Goal: Task Accomplishment & Management: Manage account settings

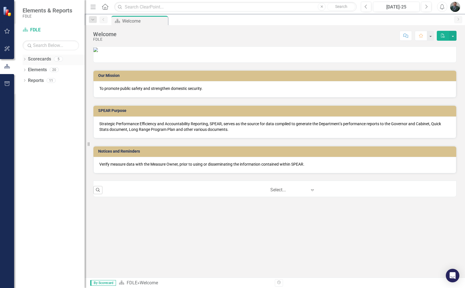
click at [24, 58] on icon "Dropdown" at bounding box center [25, 59] width 4 height 3
click at [29, 93] on div "Dropdown FDLE Commissioner's Initiative Team Project Dashboard FDLE Strategic P…" at bounding box center [54, 81] width 59 height 32
click at [38, 91] on link "Aviation & Emergency Preparedness FY 25/26" at bounding box center [58, 91] width 54 height 6
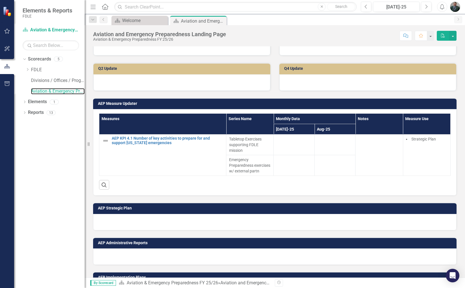
scroll to position [172, 0]
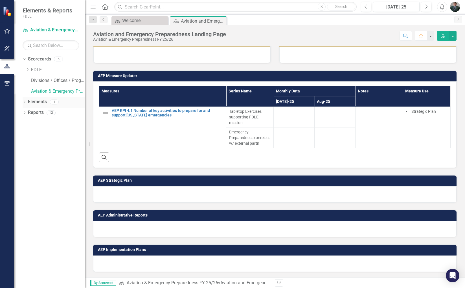
click at [35, 102] on link "Elements" at bounding box center [37, 102] width 19 height 6
click at [26, 103] on icon "Dropdown" at bounding box center [25, 102] width 4 height 3
click at [27, 134] on icon "Dropdown" at bounding box center [27, 134] width 4 height 3
click at [27, 134] on icon "Dropdown" at bounding box center [26, 134] width 3 height 4
click at [28, 167] on link "Reports" at bounding box center [36, 166] width 16 height 6
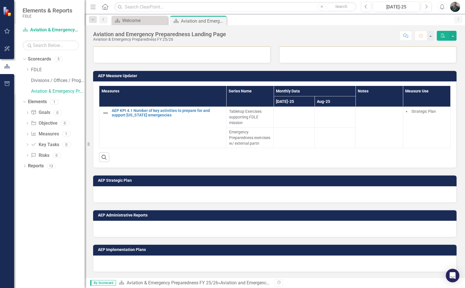
click at [21, 166] on div "Dropdown Scorecards 5 Dropdown FDLE Commissioner's Initiative Team Project Dash…" at bounding box center [49, 170] width 71 height 233
click at [26, 166] on icon "Dropdown" at bounding box center [25, 166] width 4 height 3
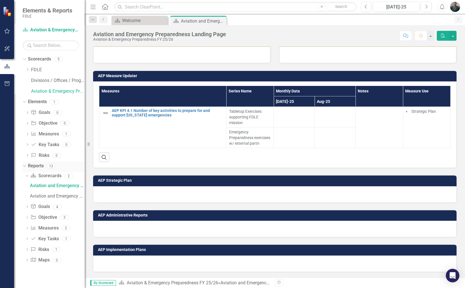
click at [24, 166] on icon "Dropdown" at bounding box center [23, 166] width 3 height 4
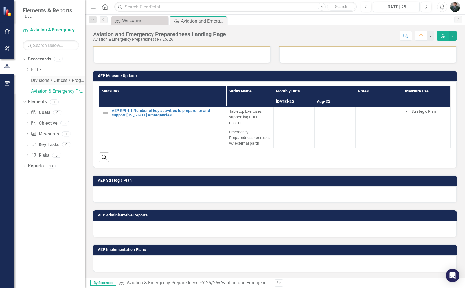
click at [36, 83] on link "Divisions / Offices / Programs FY 25/26" at bounding box center [58, 80] width 54 height 6
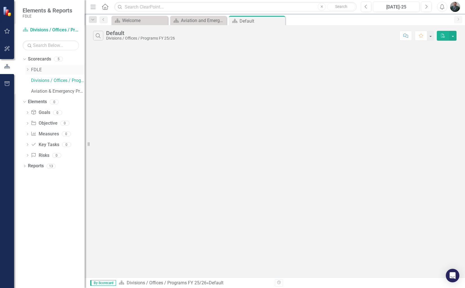
click at [43, 71] on link "FDLE" at bounding box center [58, 70] width 54 height 6
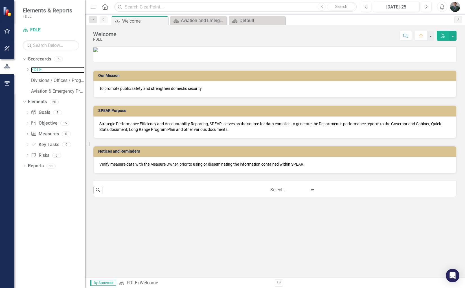
scroll to position [0, 0]
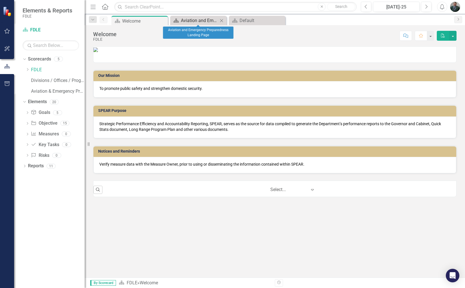
click at [213, 19] on div "Aviation and Emergency Preparedness Landing Page" at bounding box center [199, 20] width 37 height 7
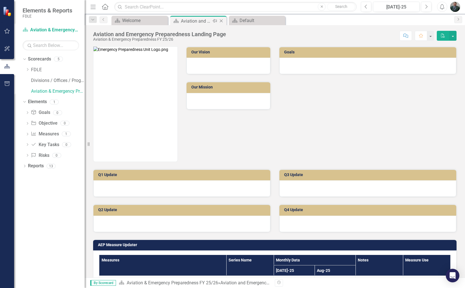
click at [222, 20] on icon "Close" at bounding box center [221, 21] width 6 height 5
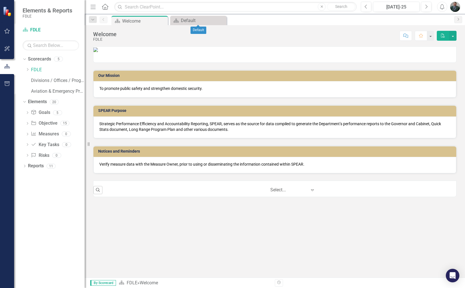
click at [0, 0] on icon at bounding box center [0, 0] width 0 height 0
click at [61, 46] on input "text" at bounding box center [51, 45] width 56 height 10
type input "CIT"
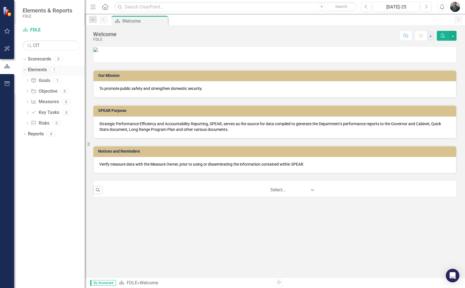
click at [27, 71] on div "Dropdown Elements 1" at bounding box center [54, 70] width 62 height 11
click at [25, 71] on icon "Dropdown" at bounding box center [23, 69] width 3 height 4
click at [25, 71] on icon "Dropdown" at bounding box center [25, 70] width 4 height 3
click at [44, 83] on link "Goal Goals" at bounding box center [40, 80] width 19 height 6
click at [55, 80] on div "1" at bounding box center [57, 80] width 9 height 5
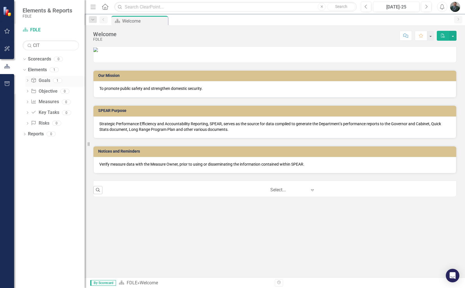
click at [46, 80] on link "Goal Goals" at bounding box center [40, 80] width 19 height 6
click at [57, 78] on div "1" at bounding box center [57, 80] width 9 height 5
drag, startPoint x: 57, startPoint y: 78, endPoint x: 46, endPoint y: 81, distance: 11.8
click at [46, 81] on link "Goal Goals" at bounding box center [40, 80] width 19 height 6
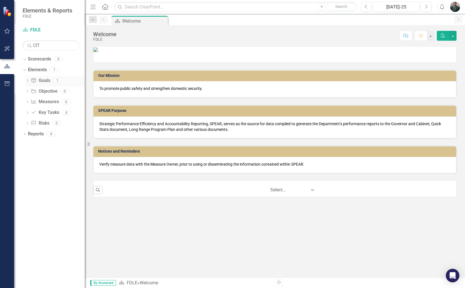
click at [28, 81] on icon "Dropdown" at bounding box center [27, 80] width 4 height 3
click at [42, 90] on div "GOAL 1. Protect [US_STATE]'s citizens and visitors and promote public safety." at bounding box center [62, 89] width 45 height 5
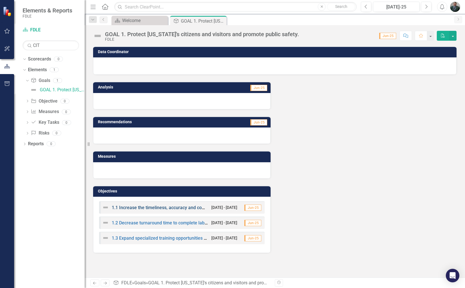
click at [175, 207] on link "1.1 Increase the timeliness, accuracy and completeness of criminal justice info…" at bounding box center [200, 207] width 177 height 5
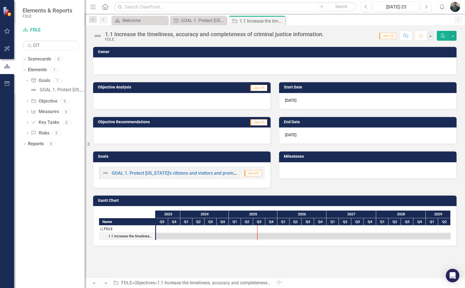
click at [7, 29] on icon "button" at bounding box center [7, 31] width 5 height 5
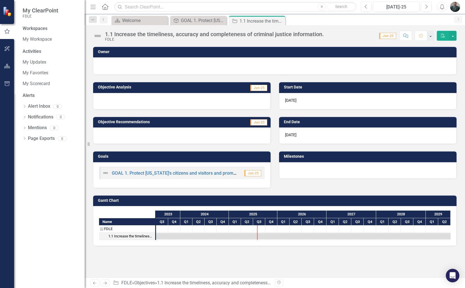
click at [9, 45] on button "button" at bounding box center [7, 49] width 13 height 12
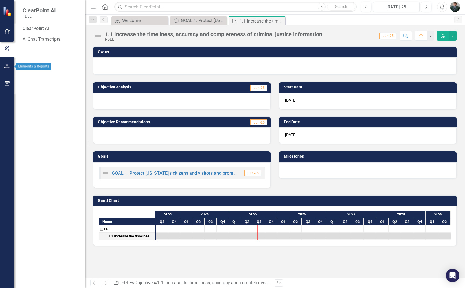
click at [6, 61] on button "button" at bounding box center [7, 66] width 13 height 12
click at [11, 49] on button "button" at bounding box center [7, 49] width 13 height 12
click at [38, 40] on link "AI Chat Transcripts" at bounding box center [51, 39] width 56 height 6
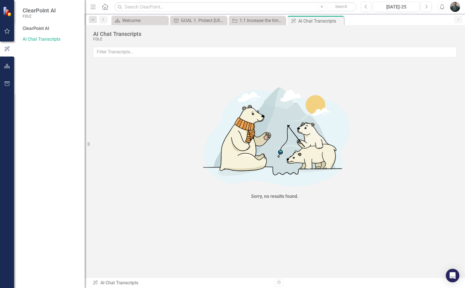
drag, startPoint x: 49, startPoint y: 30, endPoint x: 41, endPoint y: 29, distance: 7.9
click at [49, 29] on div "ClearPoint AI" at bounding box center [51, 28] width 56 height 6
click at [31, 31] on div "ClearPoint AI" at bounding box center [51, 28] width 56 height 6
click at [9, 32] on icon "button" at bounding box center [7, 31] width 6 height 5
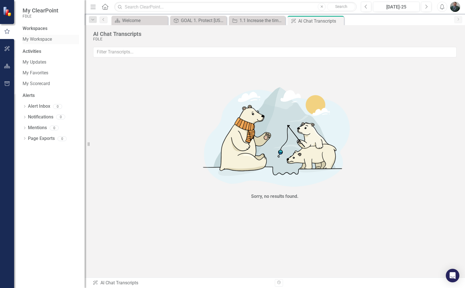
click at [39, 40] on link "My Workspace" at bounding box center [51, 39] width 56 height 6
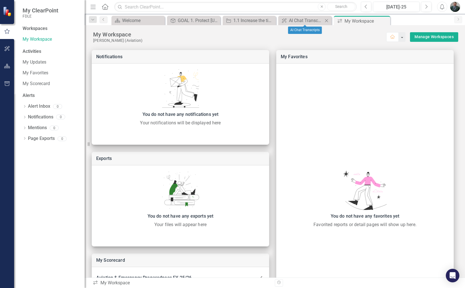
click at [326, 21] on icon "Close" at bounding box center [327, 20] width 6 height 5
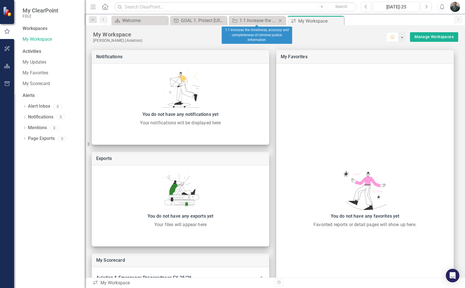
click at [281, 22] on icon "Close" at bounding box center [280, 20] width 6 height 5
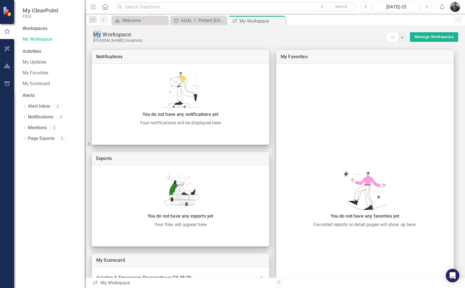
drag, startPoint x: 281, startPoint y: 22, endPoint x: 239, endPoint y: 23, distance: 41.8
click at [0, 0] on icon "Close" at bounding box center [0, 0] width 0 height 0
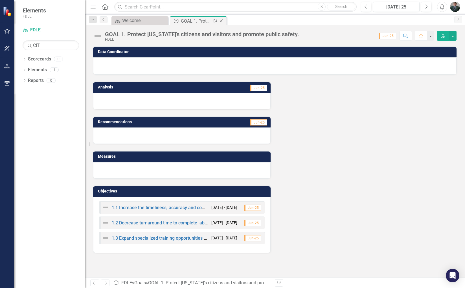
click at [221, 21] on icon "Close" at bounding box center [221, 21] width 6 height 5
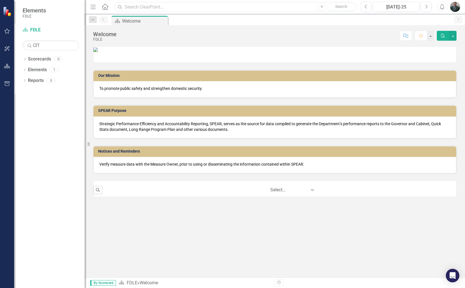
click at [162, 10] on input "text" at bounding box center [235, 7] width 242 height 10
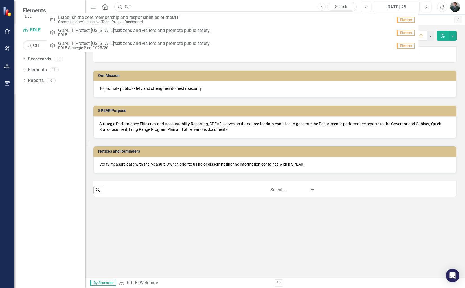
type input "CIT"
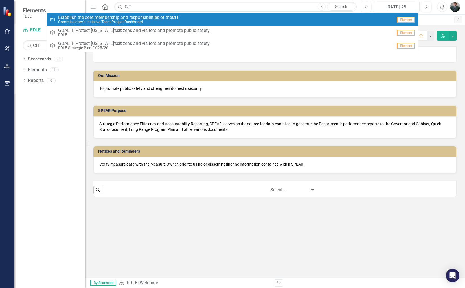
click at [135, 20] on small "Commissioner's Initiative Team Project Dashboard" at bounding box center [118, 22] width 121 height 4
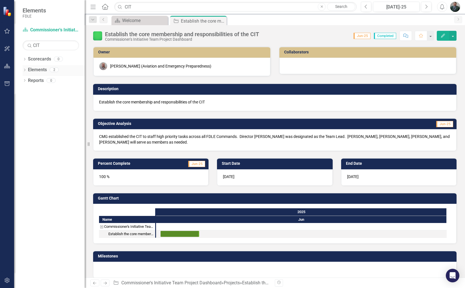
click at [26, 67] on div "Dropdown Elements 2" at bounding box center [54, 70] width 62 height 11
click at [30, 30] on link "Scorecard Commissioner's Initiative Team Project Dashboard" at bounding box center [51, 30] width 56 height 6
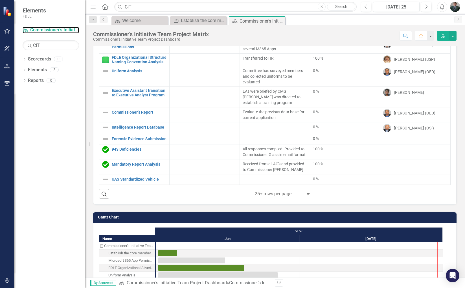
scroll to position [85, 0]
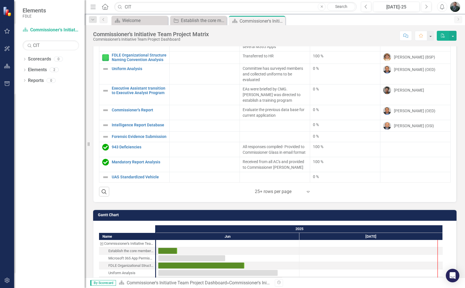
click at [278, 190] on div at bounding box center [279, 192] width 48 height 8
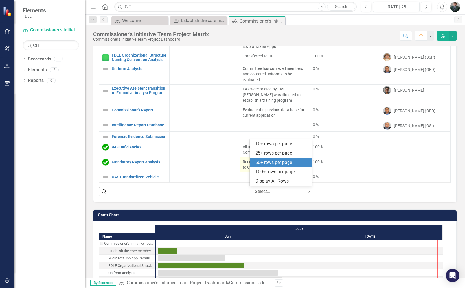
click at [285, 161] on div "50+ rows per page" at bounding box center [281, 162] width 53 height 6
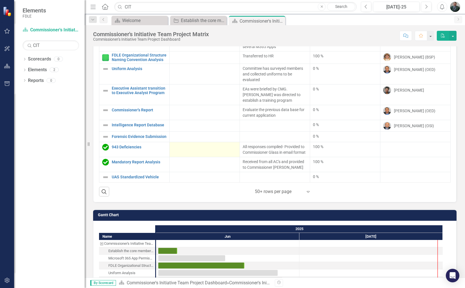
click at [192, 148] on td at bounding box center [205, 149] width 70 height 15
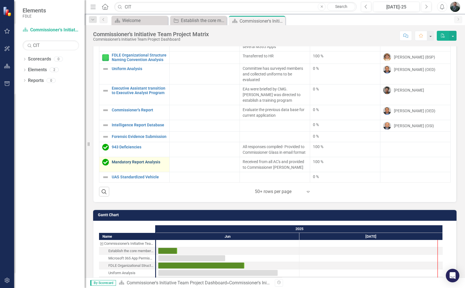
click at [137, 161] on link "Mandatory Report Analysis" at bounding box center [139, 162] width 55 height 4
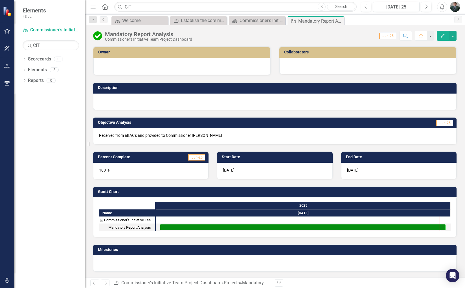
click at [444, 34] on icon "button" at bounding box center [443, 36] width 4 height 4
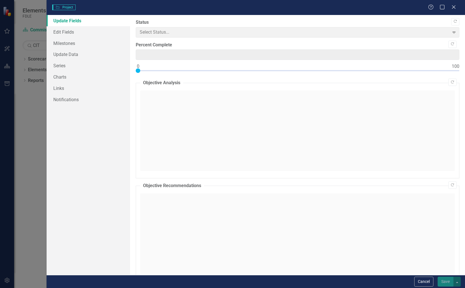
type input "100"
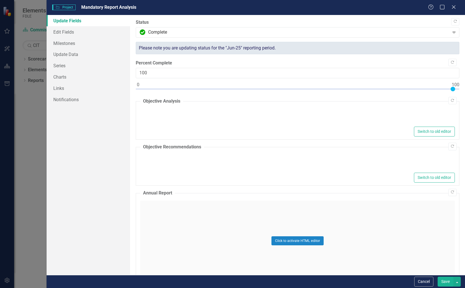
type textarea "<p>Received from all AC's and provided to Commissioner [PERSON_NAME]</p>"
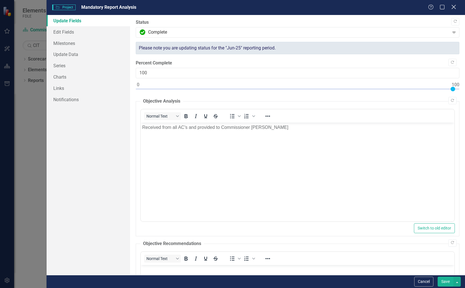
click at [454, 6] on icon "Close" at bounding box center [453, 6] width 7 height 5
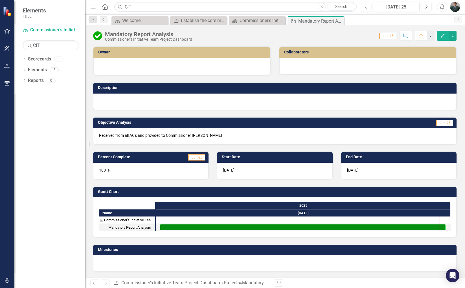
click at [119, 91] on td "Description" at bounding box center [276, 88] width 356 height 8
click at [121, 86] on h3 "Description" at bounding box center [276, 88] width 356 height 4
click at [413, 98] on div at bounding box center [275, 101] width 364 height 16
click at [452, 36] on button "button" at bounding box center [452, 36] width 7 height 10
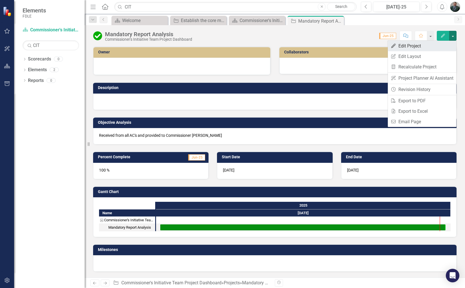
click at [435, 43] on link "Edit Edit Project" at bounding box center [422, 46] width 69 height 10
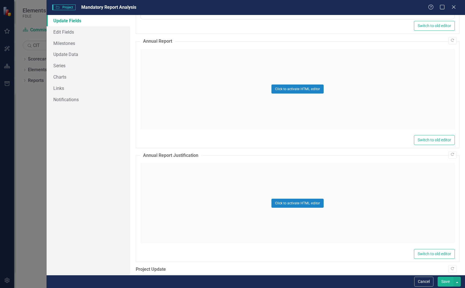
scroll to position [361, 0]
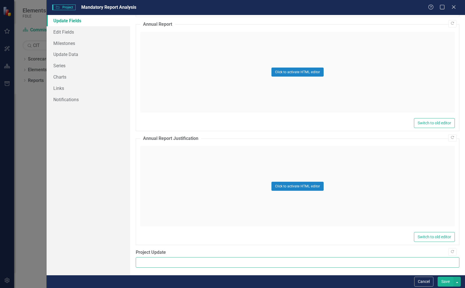
click at [162, 262] on input "Project Update" at bounding box center [298, 262] width 324 height 10
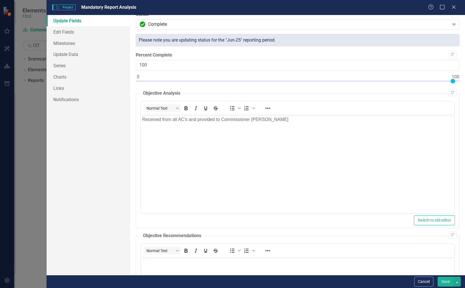
scroll to position [0, 0]
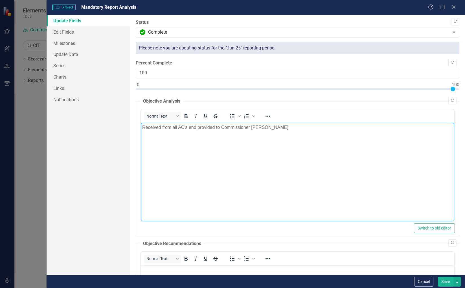
click at [272, 128] on p "Received from all AC's and provided to Commissioner [PERSON_NAME]" at bounding box center [297, 127] width 311 height 7
click at [450, 281] on button "Save" at bounding box center [446, 281] width 16 height 10
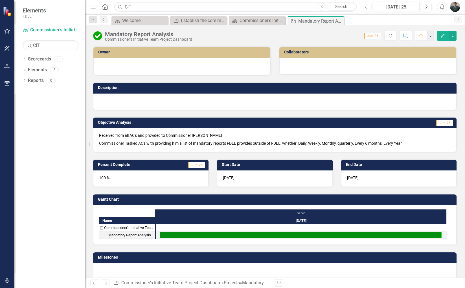
click at [154, 88] on h3 "Description" at bounding box center [276, 88] width 356 height 4
click at [108, 87] on h3 "Description" at bounding box center [276, 88] width 356 height 4
click at [245, 17] on div "Scorecard Commissioner's Initiative Team Project Matrix Close" at bounding box center [257, 20] width 56 height 9
click at [246, 22] on div "Commissioner's Initiative Team Project Matrix" at bounding box center [258, 20] width 37 height 7
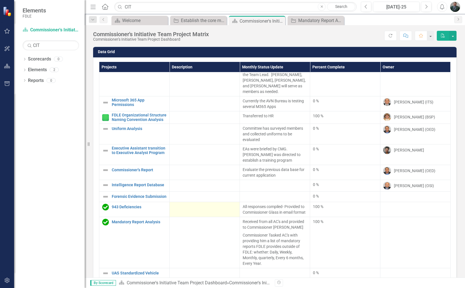
scroll to position [28, 0]
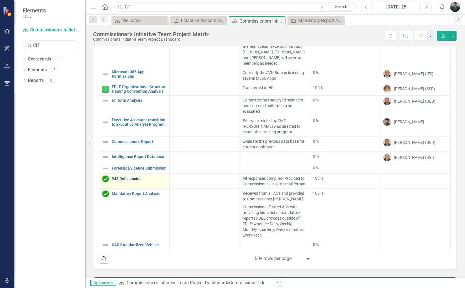
click at [137, 176] on link "943 Deficiencies" at bounding box center [139, 178] width 55 height 4
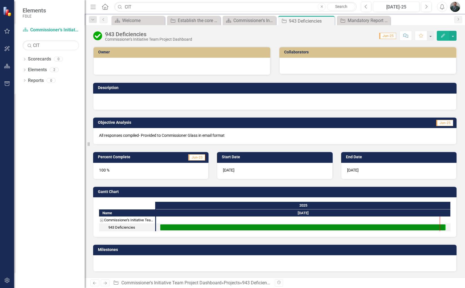
click at [230, 132] on p "All responses compiled- Provided to Commissioner Glass in email format" at bounding box center [275, 135] width 352 height 6
click at [204, 101] on div at bounding box center [275, 101] width 364 height 16
click at [444, 33] on button "Edit" at bounding box center [443, 36] width 12 height 10
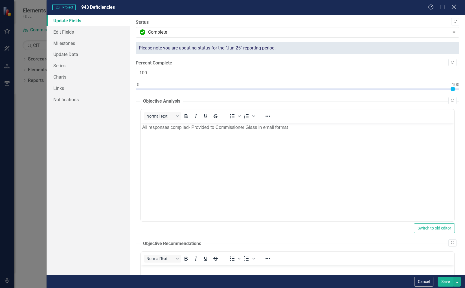
click at [454, 4] on div "Close" at bounding box center [453, 8] width 7 height 8
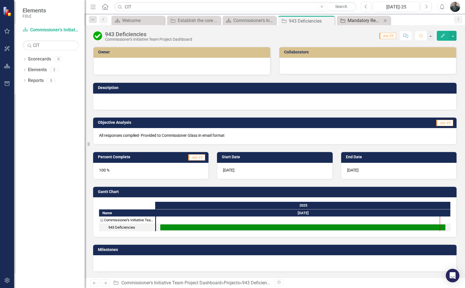
click at [368, 21] on div "Mandatory Report Analysis" at bounding box center [365, 20] width 34 height 7
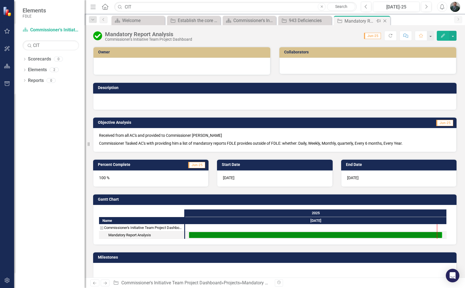
click at [386, 21] on icon "Close" at bounding box center [385, 21] width 6 height 5
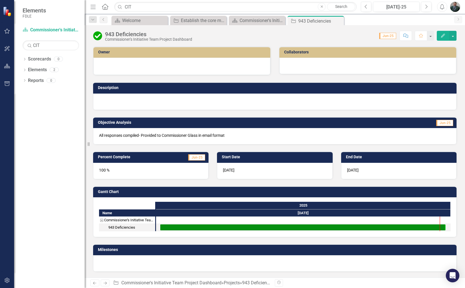
click at [130, 96] on div at bounding box center [275, 101] width 364 height 16
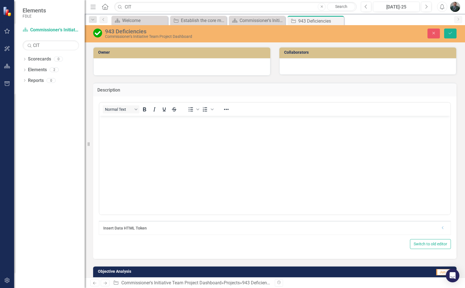
click at [144, 123] on p "Rich Text Area. Press ALT-0 for help." at bounding box center [275, 120] width 348 height 7
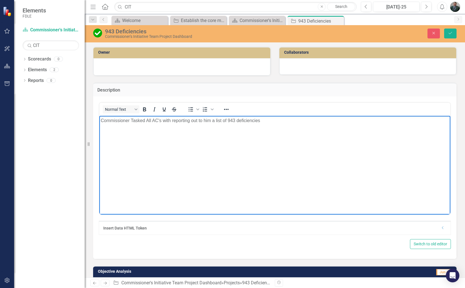
click at [229, 120] on p "Commissioner Tasked All AC's with reporting out to him a list of 943 deficienci…" at bounding box center [275, 120] width 348 height 7
click at [229, 121] on p "Commissioner Tasked All AC's with reporting out to him a list of 943 deficienci…" at bounding box center [275, 120] width 348 height 7
click at [229, 120] on p "Commissioner Tasked All AC's with reporting out to him a list of 943 deficienci…" at bounding box center [275, 120] width 348 height 7
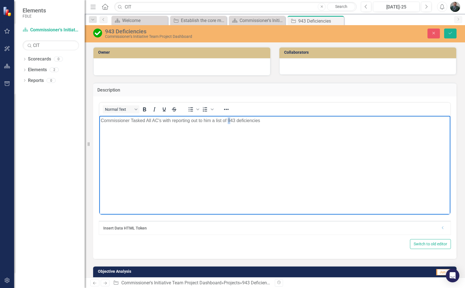
click at [227, 121] on p "Commissioner Tasked All AC's with reporting out to him a list of 943 deficienci…" at bounding box center [275, 120] width 348 height 7
click at [227, 126] on body "Commissioner Tasked All AC's with reporting out to him a list of 943 deficienci…" at bounding box center [274, 158] width 351 height 85
click at [276, 121] on p "Commissioner Tasked All AC's with reporting out to him a list of Statute 943 de…" at bounding box center [275, 120] width 348 height 7
click at [293, 126] on body "Commissioner Tasked All AC's with reporting out to him a list of Statute 943 de…" at bounding box center [274, 158] width 351 height 85
click at [352, 120] on p "Commissioner Tasked All AC's with reporting out to him a list of Statute 943 de…" at bounding box center [275, 120] width 348 height 7
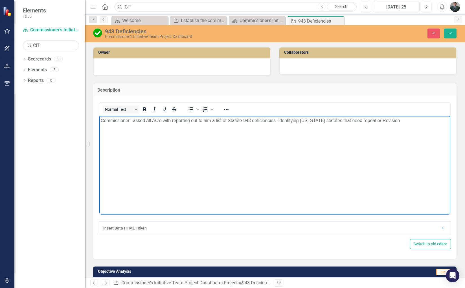
click at [354, 122] on p "Commissioner Tasked All AC's with reporting out to him a list of Statute 943 de…" at bounding box center [275, 120] width 348 height 7
click at [352, 145] on body "Commissioner Tasked All AC's with reporting out to him a list of Statute 943 de…" at bounding box center [274, 158] width 351 height 85
click at [276, 121] on p "Commissioner Tasked All AC's with reporting out to him a list of Statute 943 de…" at bounding box center [275, 120] width 348 height 7
click at [451, 32] on icon "Save" at bounding box center [450, 33] width 5 height 4
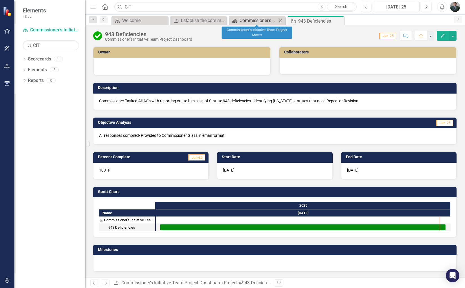
click at [259, 19] on div "Commissioner's Initiative Team Project Matrix" at bounding box center [258, 20] width 37 height 7
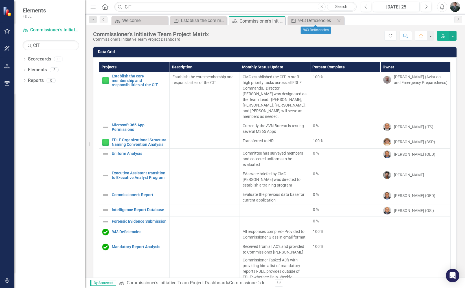
click at [338, 21] on icon "Close" at bounding box center [339, 20] width 6 height 5
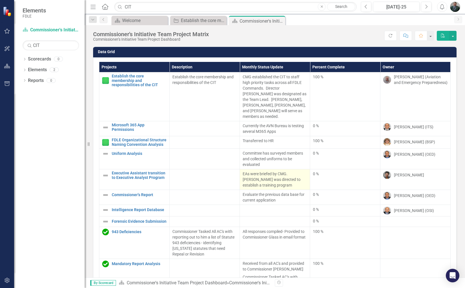
scroll to position [40, 0]
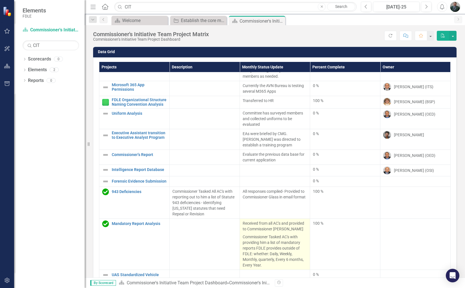
click at [263, 233] on p "Commissioner Tasked AC's with providing him a list of mandatory reports FDLE pr…" at bounding box center [275, 250] width 64 height 35
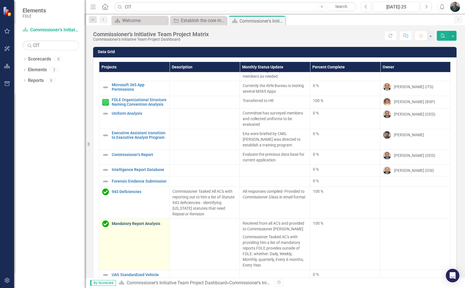
click at [126, 221] on link "Mandatory Report Analysis" at bounding box center [139, 223] width 55 height 4
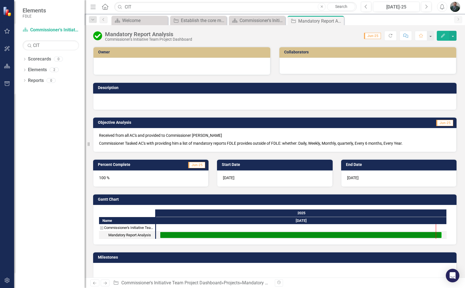
click at [111, 145] on p "Commissioner Tasked AC's with providing him a list of mandatory reports FDLE pr…" at bounding box center [275, 142] width 352 height 7
click at [420, 132] on p "Received from all AC's and provided to Commissioner [PERSON_NAME]" at bounding box center [275, 135] width 352 height 7
click at [444, 32] on button "Edit" at bounding box center [443, 36] width 12 height 10
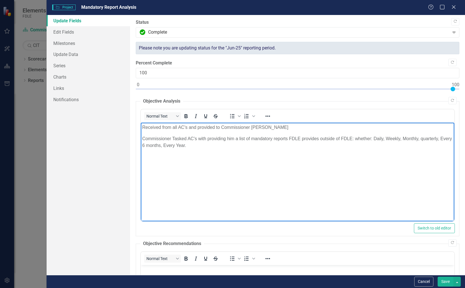
drag, startPoint x: 204, startPoint y: 144, endPoint x: 139, endPoint y: 137, distance: 65.3
click at [141, 137] on html "Received from all AC's and provided to Commissioner Glass Commissioner Tasked A…" at bounding box center [298, 164] width 314 height 85
copy p "Commissioner Tasked AC's with providing him a list of mandatory reports FDLE pr…"
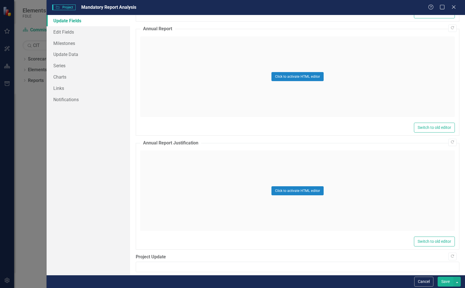
scroll to position [361, 0]
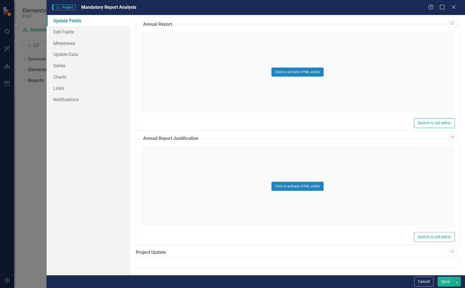
click at [447, 283] on button "Save" at bounding box center [446, 281] width 16 height 10
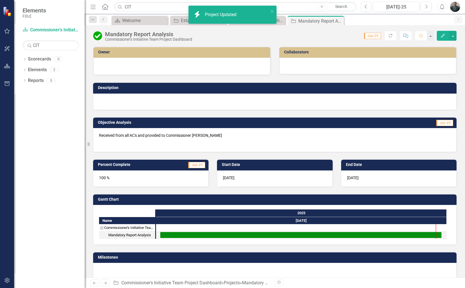
click at [185, 100] on div at bounding box center [275, 101] width 364 height 16
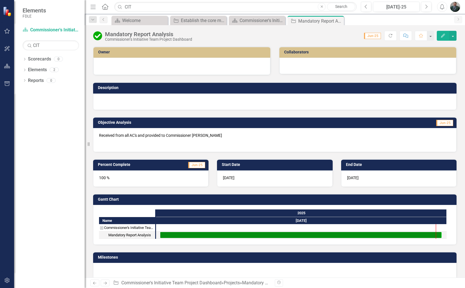
click at [126, 96] on div at bounding box center [275, 101] width 364 height 16
click at [126, 98] on div at bounding box center [275, 101] width 364 height 16
click at [124, 102] on div at bounding box center [275, 101] width 364 height 16
click at [106, 84] on td "Description" at bounding box center [276, 88] width 356 height 8
click at [109, 96] on div at bounding box center [275, 101] width 364 height 16
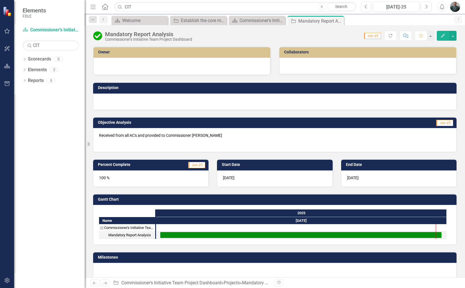
drag, startPoint x: 109, startPoint y: 96, endPoint x: 115, endPoint y: 99, distance: 7.1
click at [110, 96] on div at bounding box center [275, 101] width 364 height 16
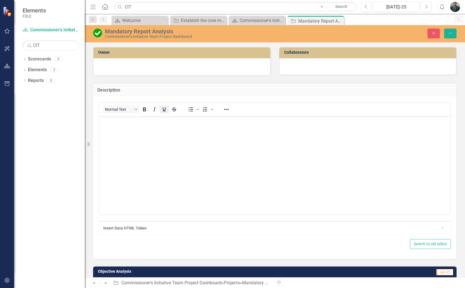
scroll to position [0, 0]
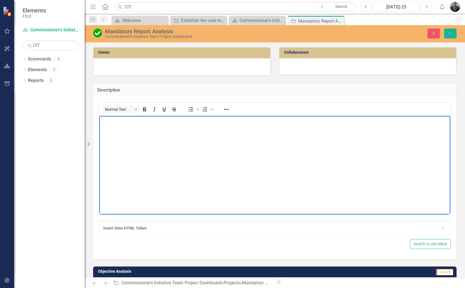
drag, startPoint x: 157, startPoint y: 134, endPoint x: 155, endPoint y: 130, distance: 5.0
click at [157, 134] on body "Rich Text Area. Press ALT-0 for help." at bounding box center [274, 158] width 351 height 85
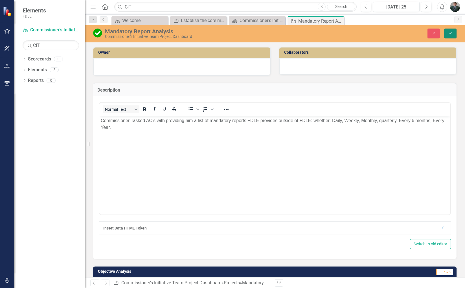
click at [449, 35] on icon "Save" at bounding box center [450, 33] width 5 height 4
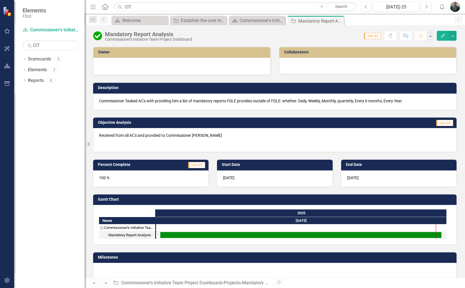
click at [316, 61] on div at bounding box center [367, 66] width 177 height 16
click at [201, 64] on div at bounding box center [181, 65] width 165 height 7
click at [160, 67] on div at bounding box center [181, 65] width 165 height 7
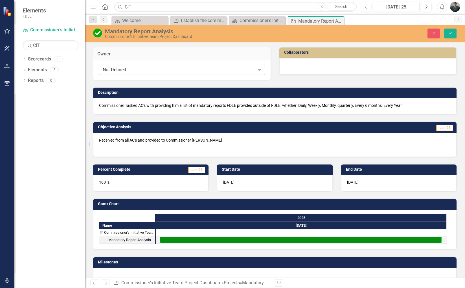
click at [210, 73] on div "Not Defined Expand" at bounding box center [182, 70] width 166 height 10
click at [331, 82] on div "Description Commissioner Tasked AC's with providing him a list of mandatory rep…" at bounding box center [275, 97] width 372 height 34
click at [192, 21] on div "Establish the core membership and responsibilities of the CIT" at bounding box center [199, 20] width 37 height 7
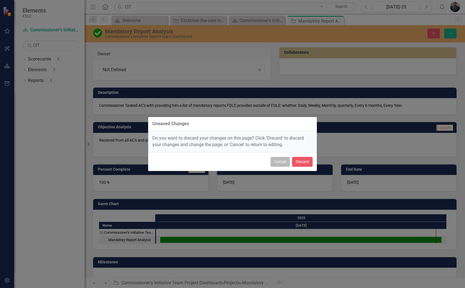
click at [280, 165] on button "Cancel" at bounding box center [280, 162] width 19 height 10
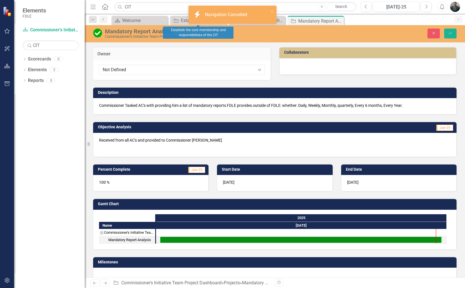
click at [386, 75] on div "Owner Not Defined Expand Collaborators" at bounding box center [275, 60] width 372 height 40
click at [453, 34] on button "Save" at bounding box center [450, 34] width 12 height 10
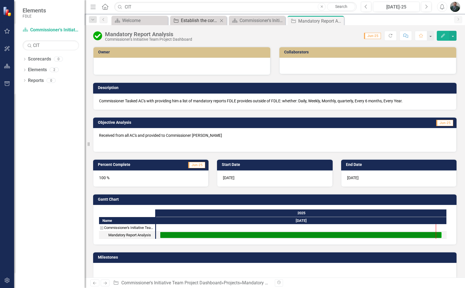
click at [195, 22] on div "Establish the core membership and responsibilities of the CIT" at bounding box center [199, 20] width 37 height 7
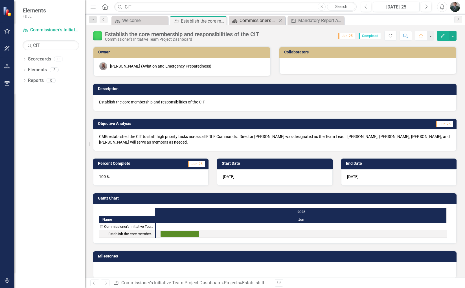
click at [270, 18] on div "Commissioner's Initiative Team Project Matrix" at bounding box center [258, 20] width 37 height 7
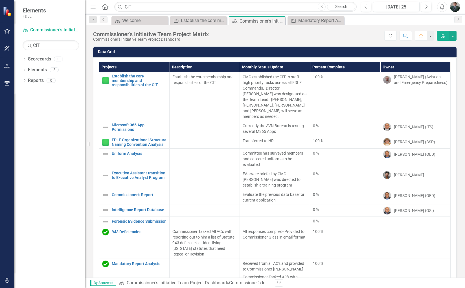
click at [0, 0] on icon "Close" at bounding box center [0, 0] width 0 height 0
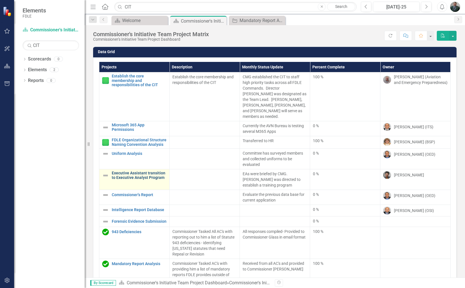
click at [154, 171] on link "Executive Assistant transition to Executive Analyst Program" at bounding box center [139, 175] width 55 height 9
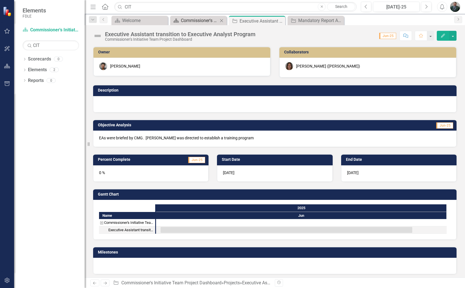
click at [202, 18] on div "Commissioner's Initiative Team Project Matrix" at bounding box center [199, 20] width 37 height 7
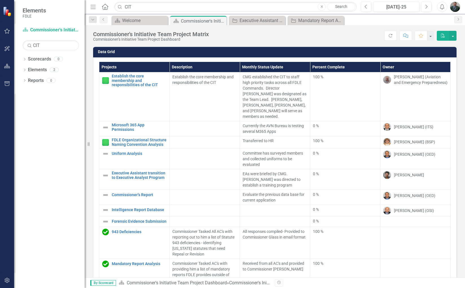
click at [157, 53] on h3 "Data Grid" at bounding box center [276, 52] width 356 height 4
click at [452, 36] on button "button" at bounding box center [452, 36] width 7 height 10
click at [431, 36] on button "button" at bounding box center [430, 36] width 7 height 10
click at [318, 39] on div "Score: N/A [DATE]-25 Completed Refresh Comment Favorite PDF" at bounding box center [334, 36] width 245 height 10
click at [428, 36] on button "button" at bounding box center [430, 36] width 7 height 10
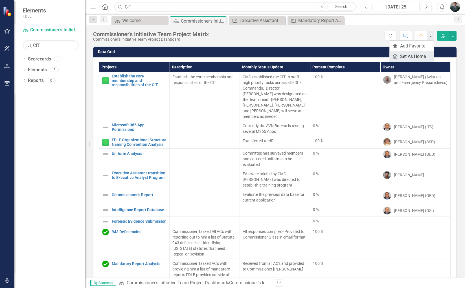
click at [407, 58] on link "Home Set As Home" at bounding box center [411, 56] width 45 height 10
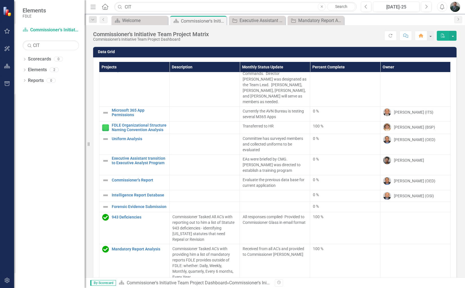
scroll to position [23, 0]
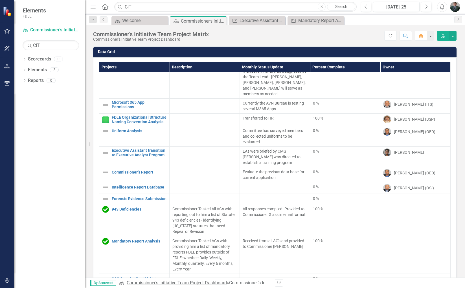
click at [142, 283] on link "Commissioner's Initiative Team Project Dashboard" at bounding box center [177, 282] width 100 height 5
click at [190, 282] on link "Commissioner's Initiative Team Project Dashboard" at bounding box center [177, 282] width 100 height 5
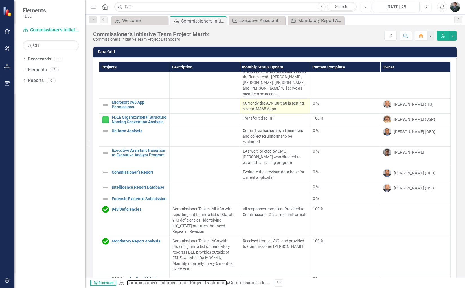
scroll to position [0, 0]
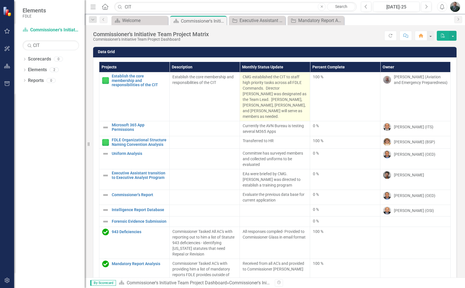
click at [291, 109] on p "CMG established the CIT to staff high priority tasks across all FDLE Commands. …" at bounding box center [275, 96] width 64 height 45
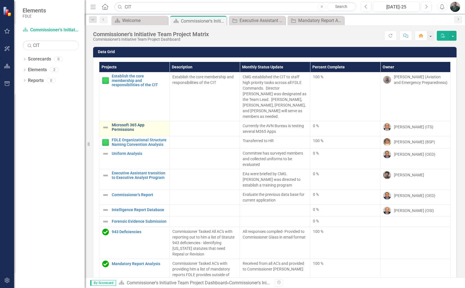
click at [128, 123] on link "Microsoft 365 App Permissions" at bounding box center [139, 127] width 55 height 9
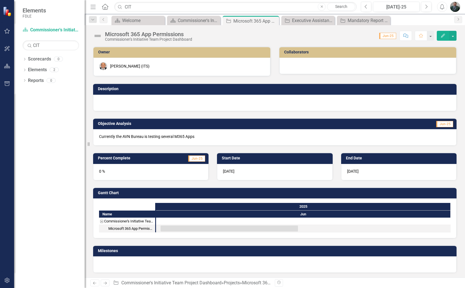
click at [364, 165] on div "[DATE]" at bounding box center [398, 172] width 115 height 16
click at [360, 176] on div "[DATE]" at bounding box center [398, 172] width 115 height 16
click at [361, 159] on h3 "End Date" at bounding box center [400, 158] width 108 height 4
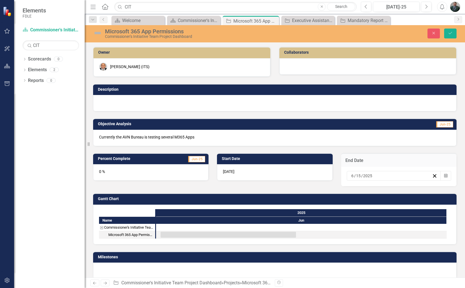
click at [363, 174] on input "2025" at bounding box center [368, 176] width 10 height 6
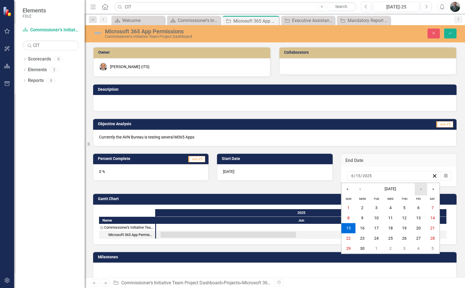
click at [422, 188] on button "›" at bounding box center [421, 189] width 12 height 12
click at [423, 191] on button "›" at bounding box center [421, 189] width 12 height 12
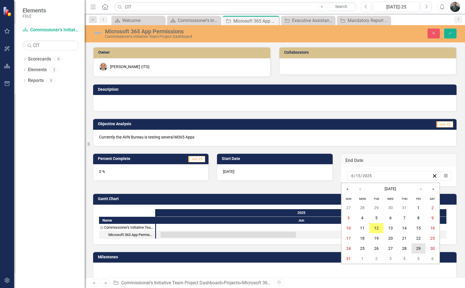
click at [419, 248] on abbr "29" at bounding box center [418, 248] width 5 height 5
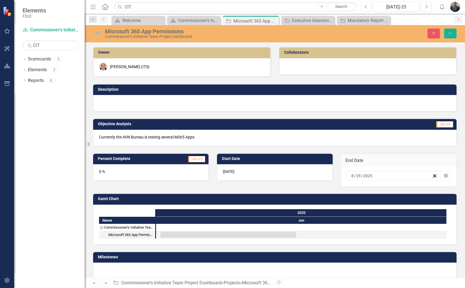
scroll to position [6, 0]
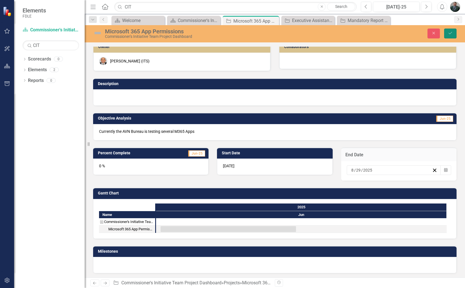
click at [450, 32] on icon "Save" at bounding box center [450, 33] width 5 height 4
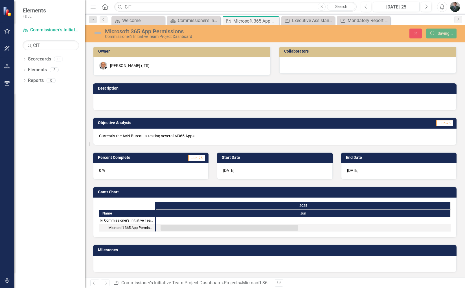
scroll to position [0, 0]
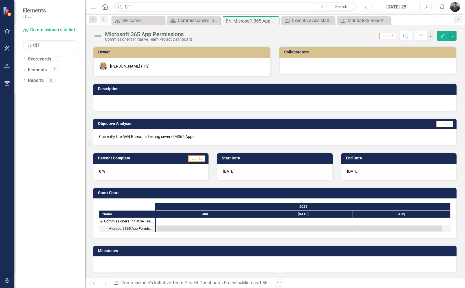
click at [444, 35] on icon "button" at bounding box center [443, 36] width 4 height 4
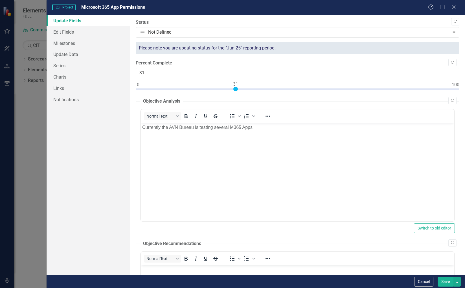
type input "30"
drag, startPoint x: 140, startPoint y: 88, endPoint x: 234, endPoint y: 82, distance: 94.5
click at [234, 87] on div at bounding box center [232, 89] width 5 height 5
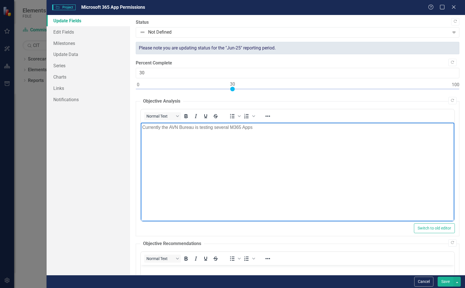
click at [265, 127] on p "Currently the AVN Bureau is testing several M365 Apps" at bounding box center [297, 127] width 311 height 7
click at [240, 150] on p "Team is currently purchasing additional licensing. Basic apps already available…" at bounding box center [297, 149] width 311 height 7
click at [239, 151] on p "Team is currently purchasing additional licensing. Basic apps already available…" at bounding box center [297, 149] width 311 height 7
click at [165, 160] on p "Basic apps already available to most Users at FDLE." at bounding box center [297, 160] width 311 height 7
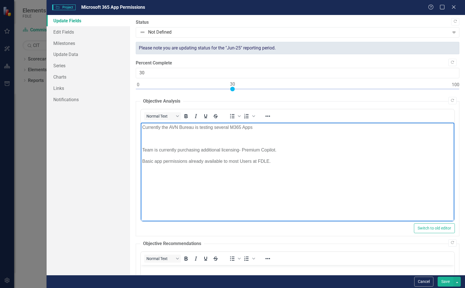
click at [271, 163] on p "Basic app permissions already available to most Users at FDLE." at bounding box center [297, 160] width 311 height 7
click at [144, 150] on p "Team is currently purchasing additional licensing- Premium Copilot." at bounding box center [297, 149] width 311 height 7
click at [144, 143] on body "Currently the AVN Bureau is testing several M365 Apps Team is currently purchas…" at bounding box center [298, 164] width 314 height 85
click at [148, 140] on p "Rich Text Area. Press ALT-0 for help." at bounding box center [297, 138] width 311 height 7
click at [274, 148] on p "Basic app permissions already available to most Users at FDLE." at bounding box center [297, 149] width 311 height 7
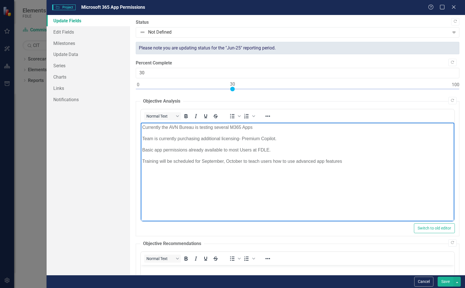
click at [458, 139] on div ""Update" fields in ClearPoint are the fields that change from reporting period …" at bounding box center [297, 145] width 335 height 260
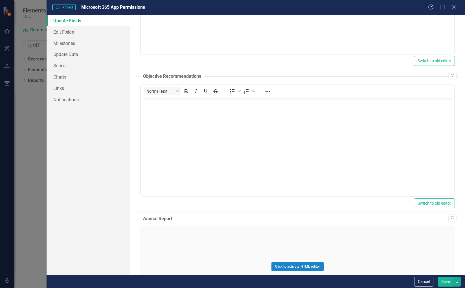
scroll to position [198, 0]
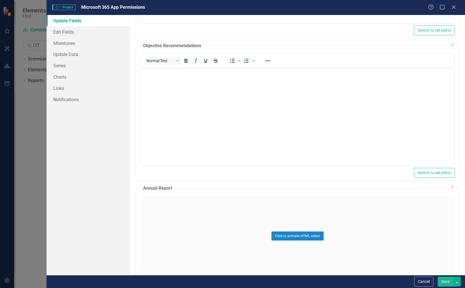
click at [450, 280] on button "Save" at bounding box center [446, 281] width 16 height 10
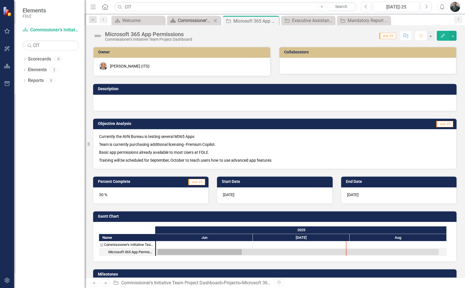
click at [200, 21] on div "Commissioner's Initiative Team Project Matrix" at bounding box center [195, 20] width 34 height 7
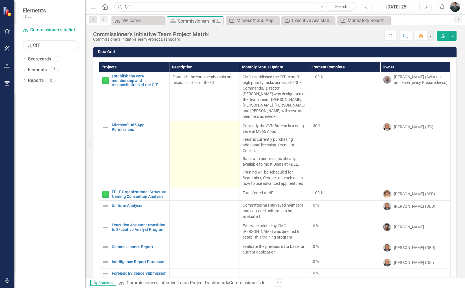
click at [194, 143] on td at bounding box center [205, 154] width 70 height 67
click at [194, 133] on td at bounding box center [205, 154] width 70 height 67
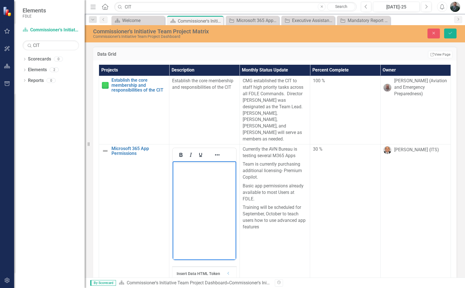
click at [205, 175] on body "Rich Text Area. Press ALT-0 for help." at bounding box center [204, 203] width 63 height 85
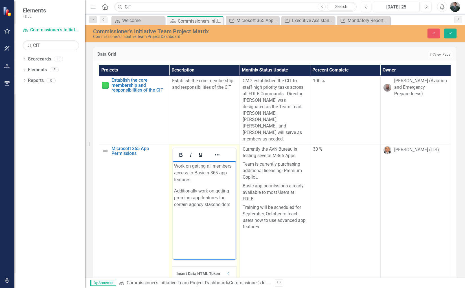
click at [194, 197] on p "Additionally work on getting premium app features for certain agency stakeholde…" at bounding box center [204, 197] width 60 height 20
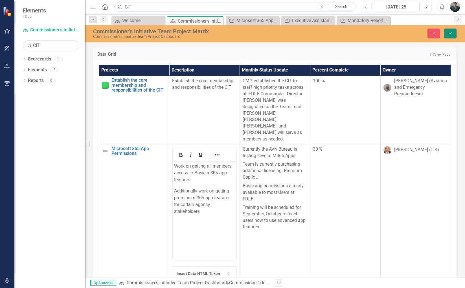
click at [449, 34] on icon "Save" at bounding box center [450, 33] width 5 height 4
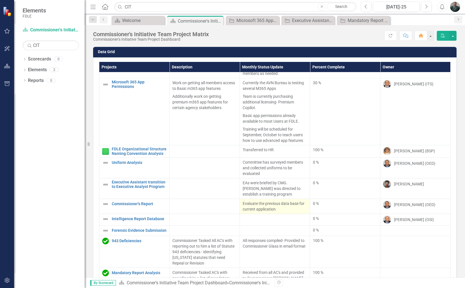
scroll to position [24, 0]
